Goal: Information Seeking & Learning: Compare options

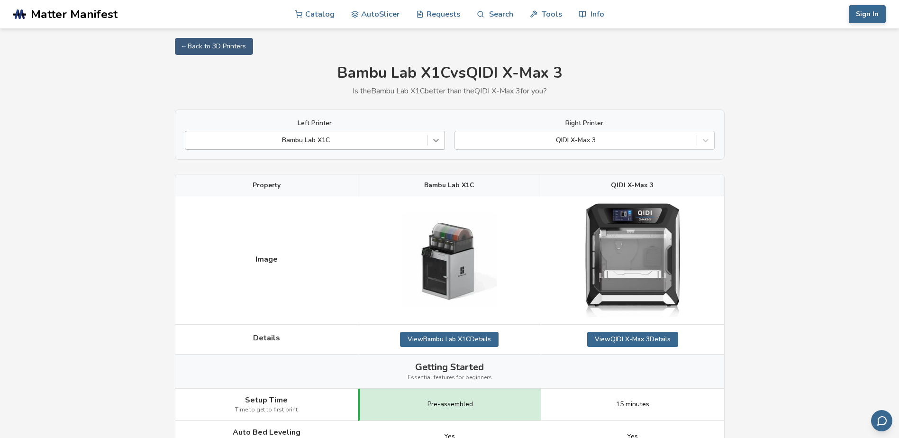
click at [435, 142] on icon at bounding box center [435, 140] width 9 height 9
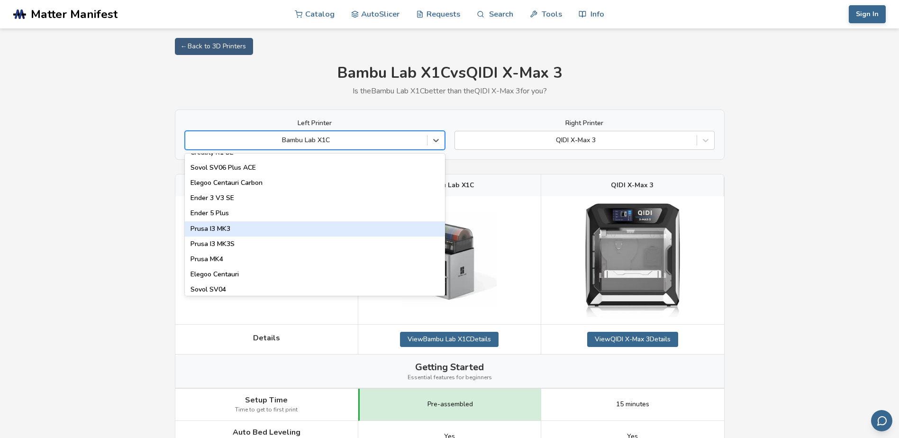
scroll to position [237, 0]
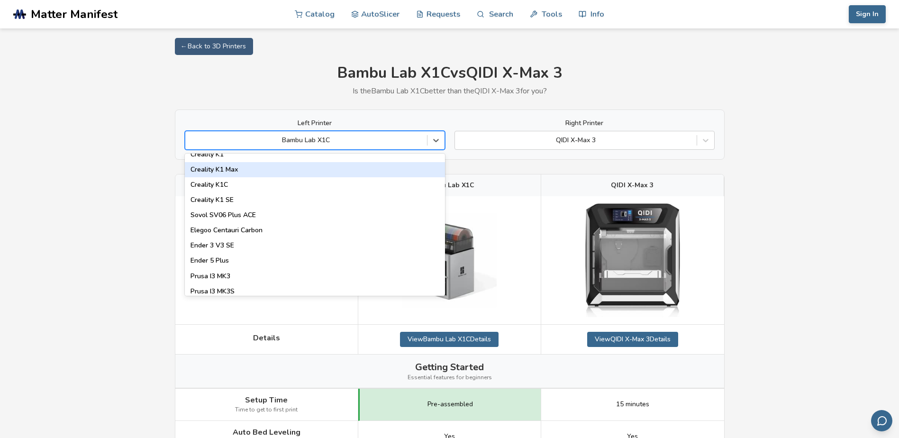
click at [230, 171] on div "Creality K1 Max" at bounding box center [315, 169] width 260 height 15
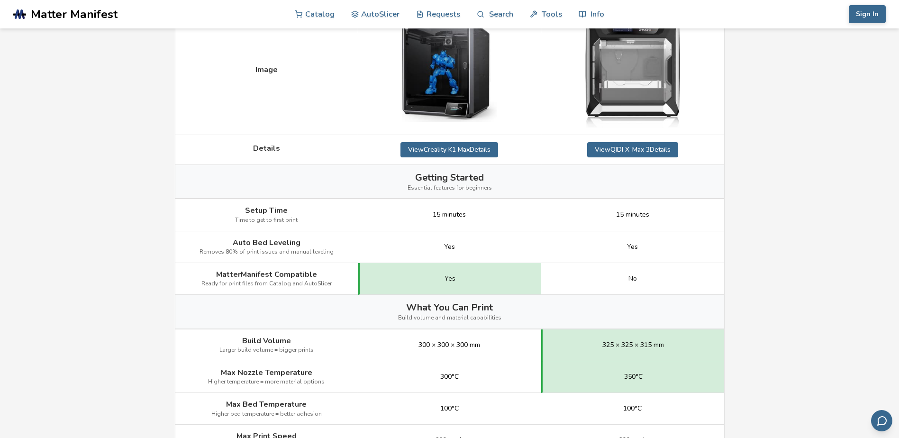
scroll to position [47, 0]
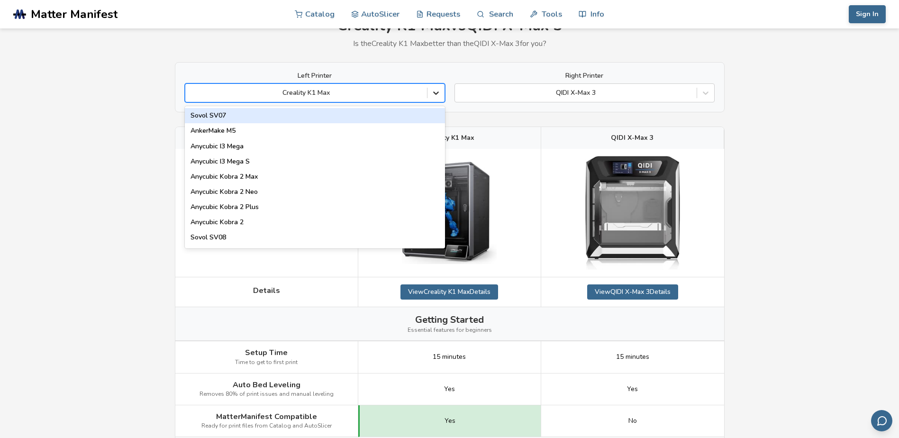
click at [435, 92] on icon at bounding box center [435, 92] width 9 height 9
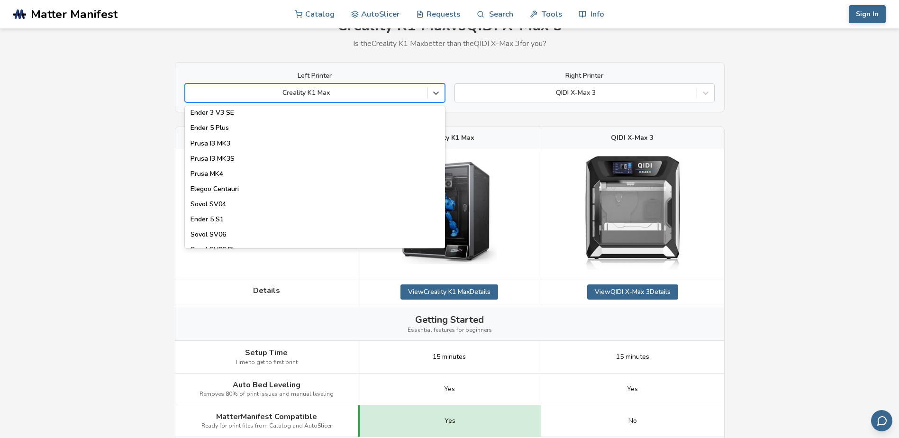
scroll to position [522, 0]
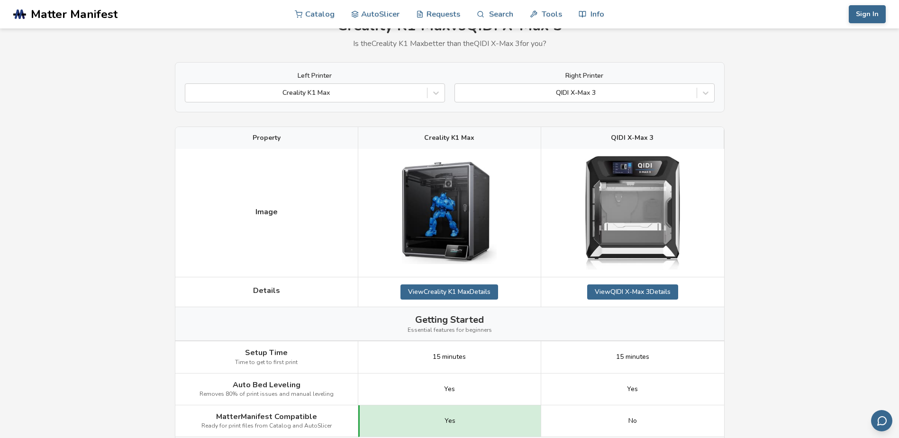
drag, startPoint x: 229, startPoint y: 169, endPoint x: 218, endPoint y: 163, distance: 12.3
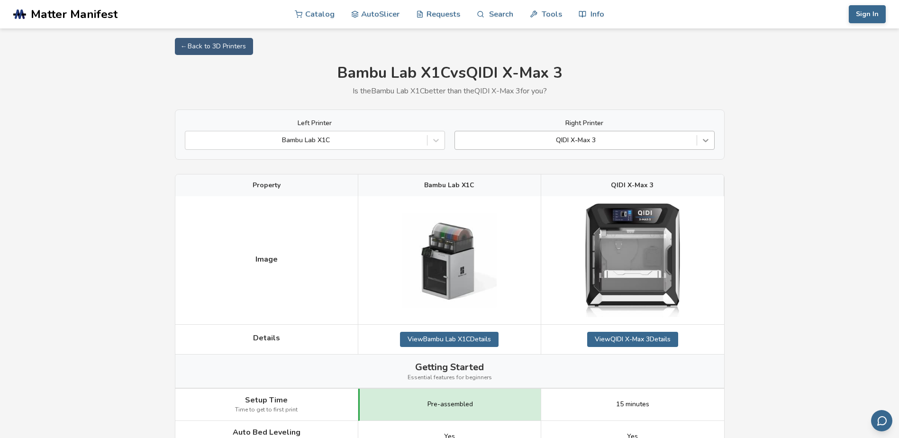
click at [706, 141] on icon at bounding box center [705, 140] width 9 height 9
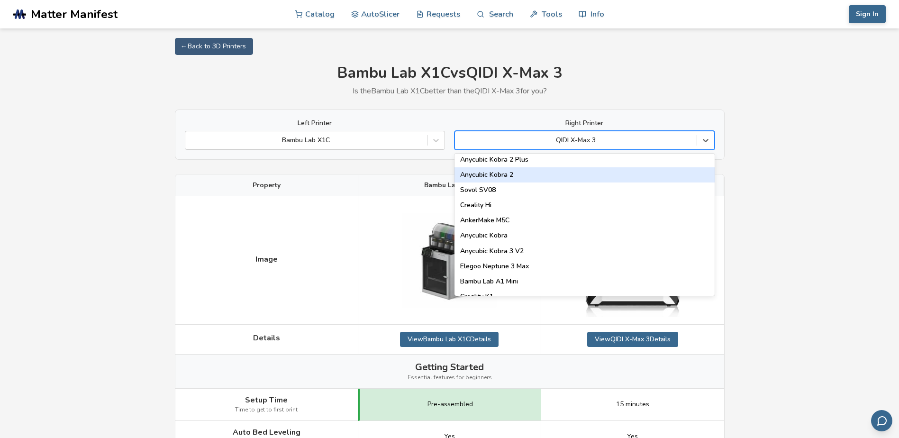
scroll to position [190, 0]
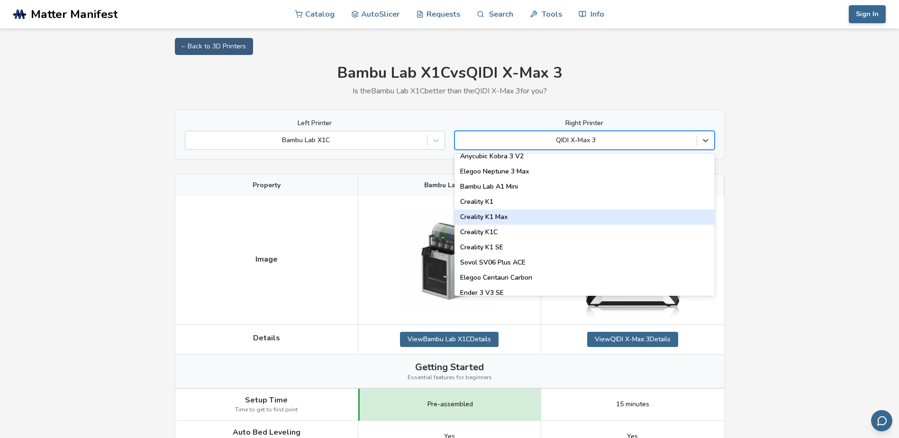
click at [629, 214] on div "Creality K1 Max" at bounding box center [585, 217] width 260 height 15
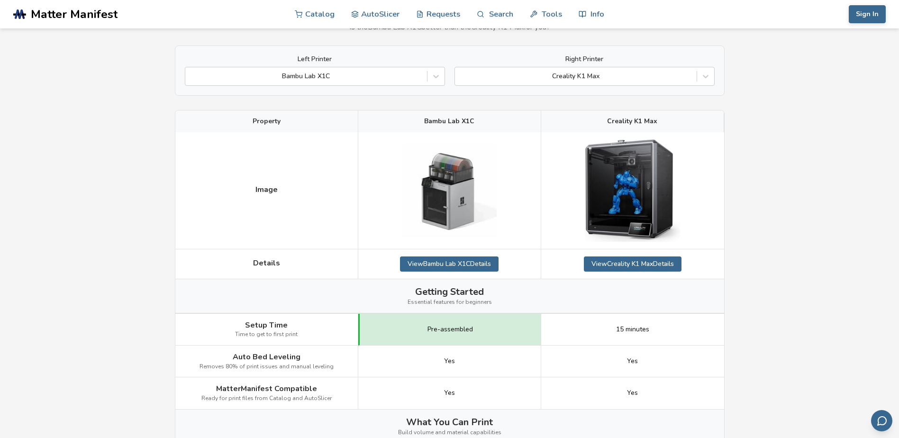
scroll to position [47, 0]
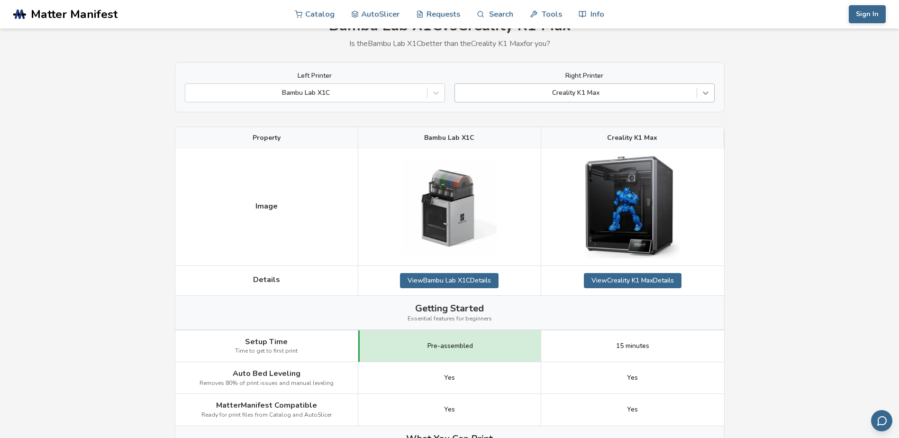
click at [704, 90] on icon at bounding box center [705, 92] width 9 height 9
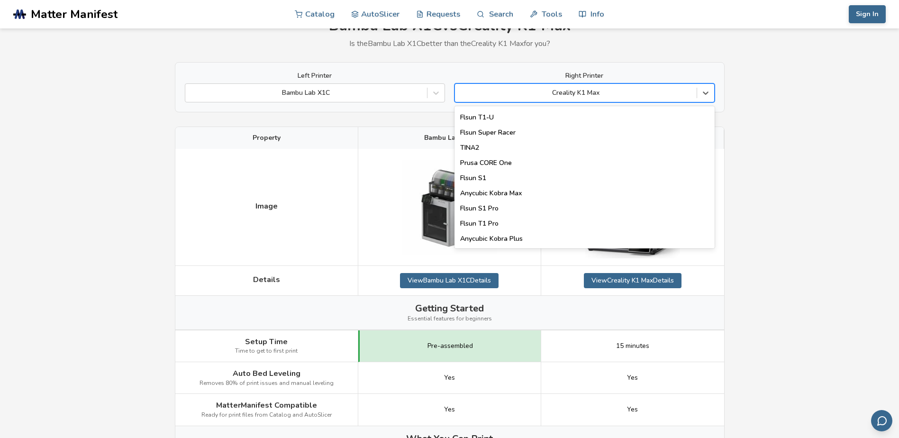
scroll to position [1216, 0]
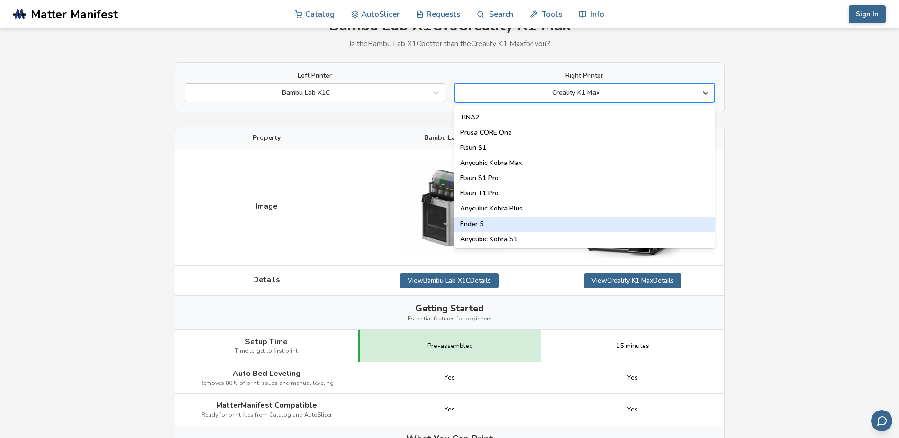
click at [602, 222] on div "Ender 5" at bounding box center [585, 224] width 260 height 15
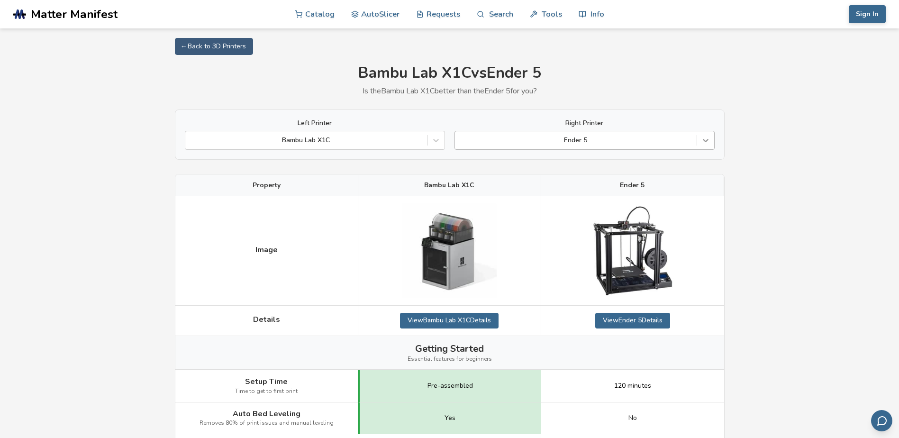
click at [705, 140] on icon at bounding box center [706, 140] width 6 height 3
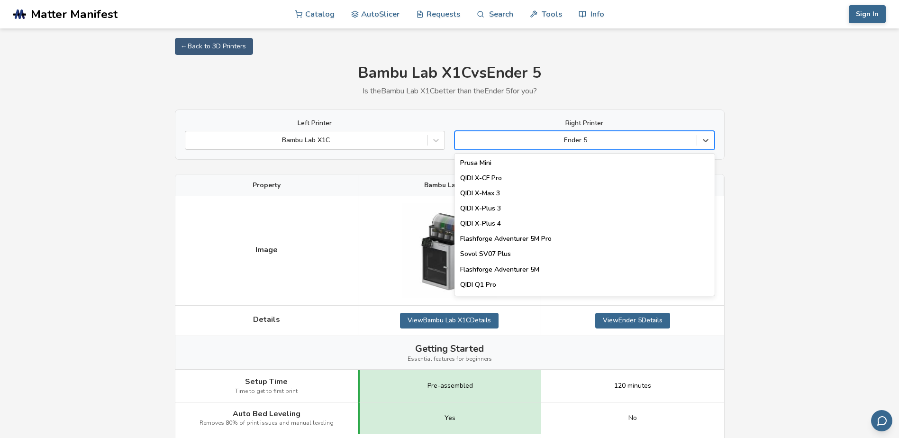
scroll to position [1066, 0]
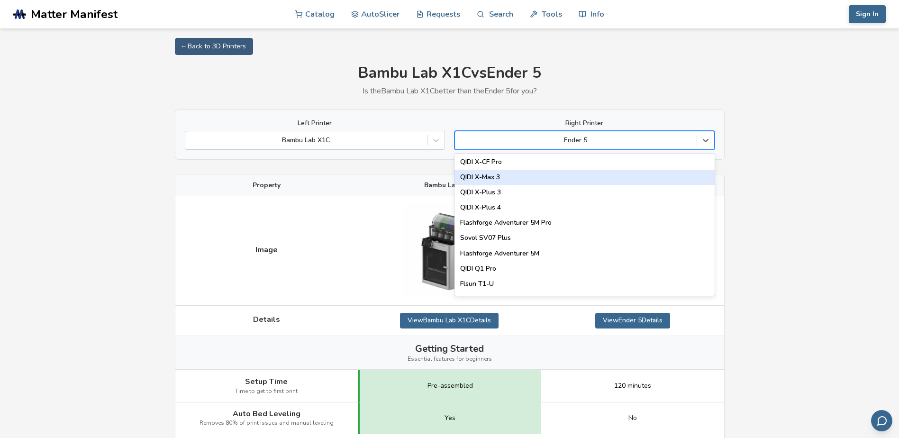
click at [536, 183] on div "QIDI X-Max 3" at bounding box center [585, 177] width 260 height 15
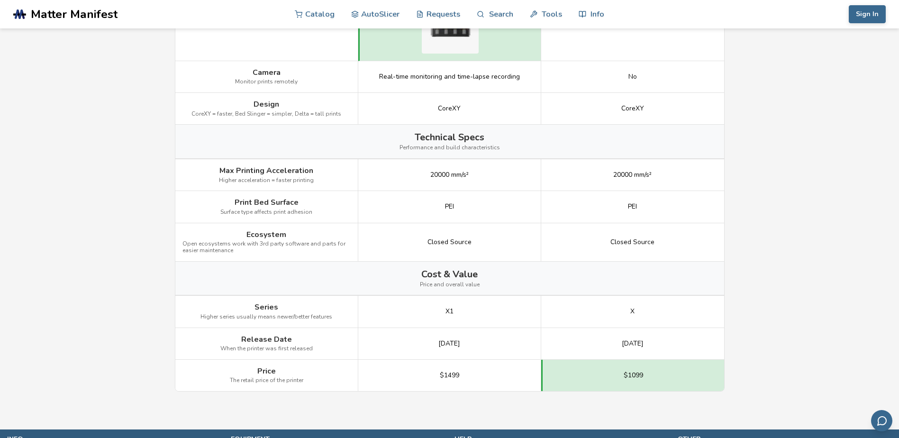
scroll to position [1138, 0]
